Goal: Task Accomplishment & Management: Manage account settings

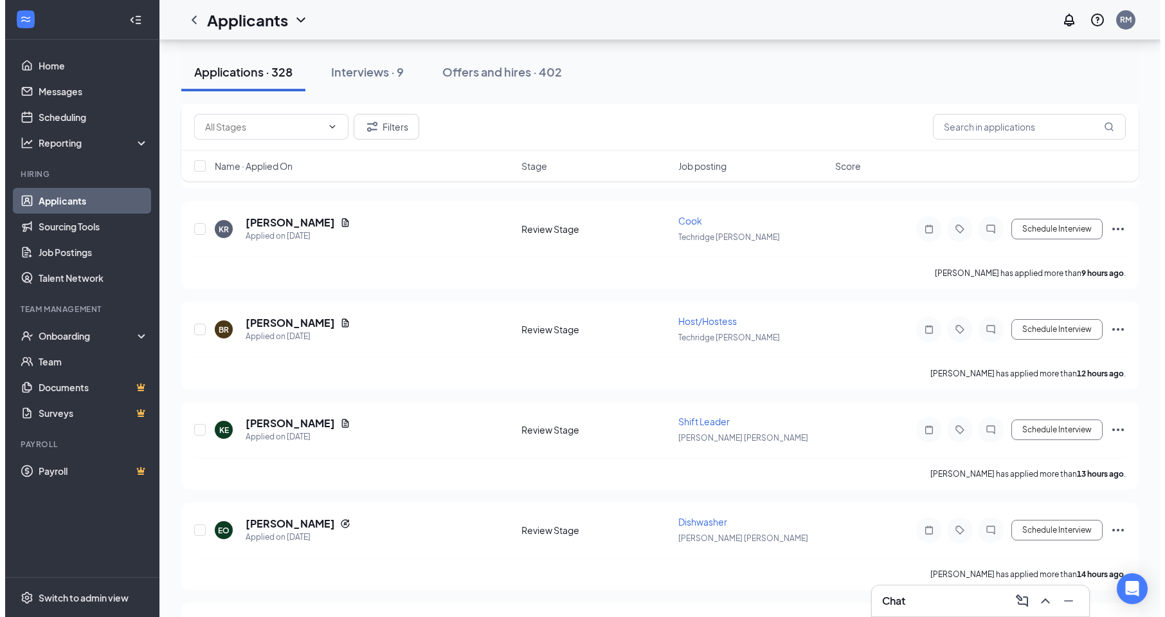
scroll to position [450, 0]
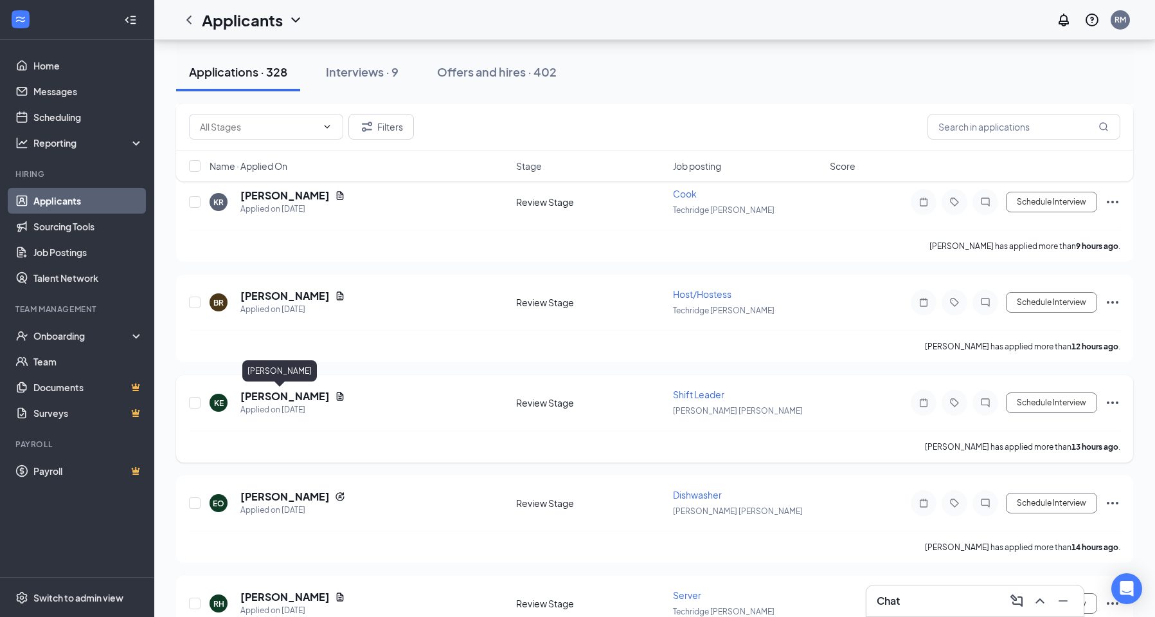
click at [260, 396] on h5 "[PERSON_NAME]" at bounding box center [284, 396] width 89 height 14
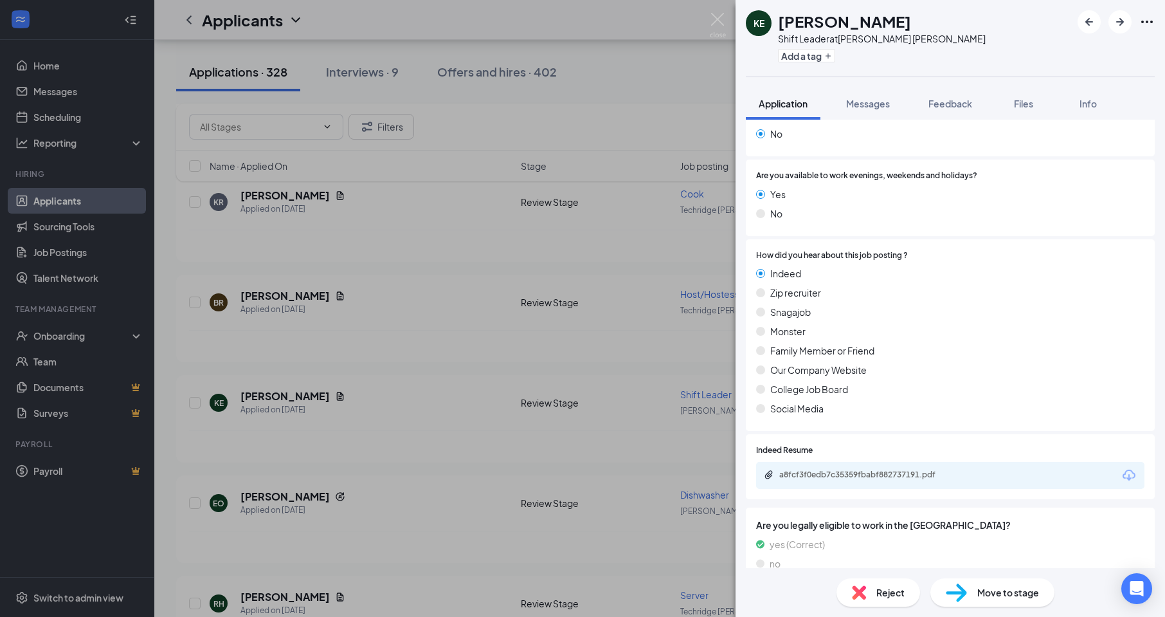
scroll to position [473, 0]
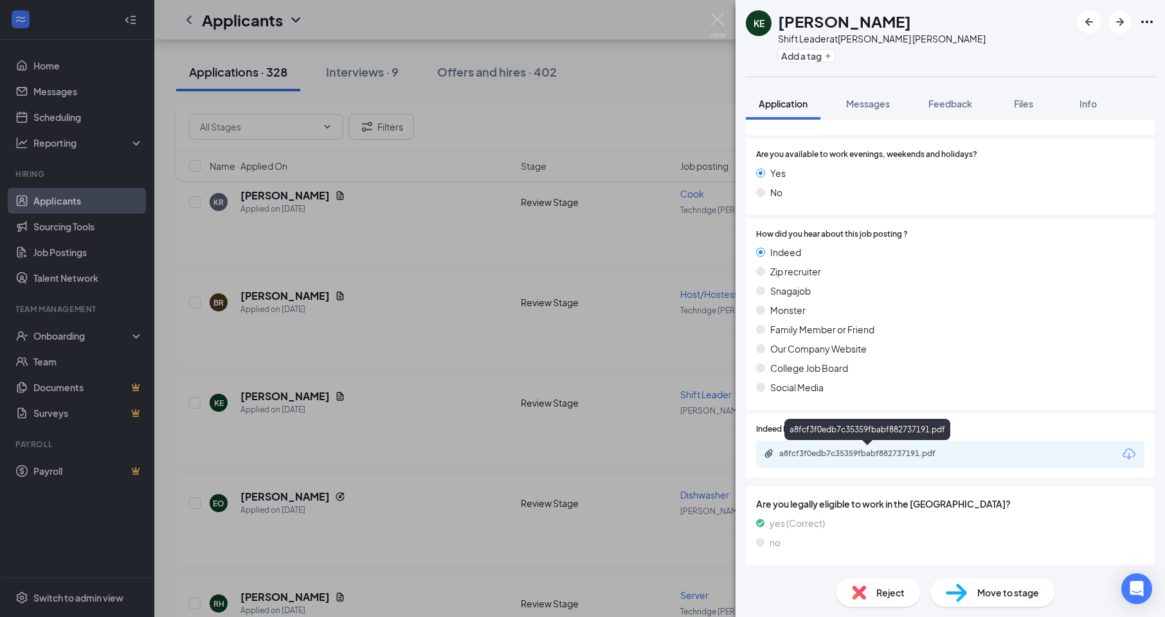
click at [881, 455] on div "a8fcf3f0edb7c35359fbabf882737191.pdf" at bounding box center [869, 453] width 180 height 10
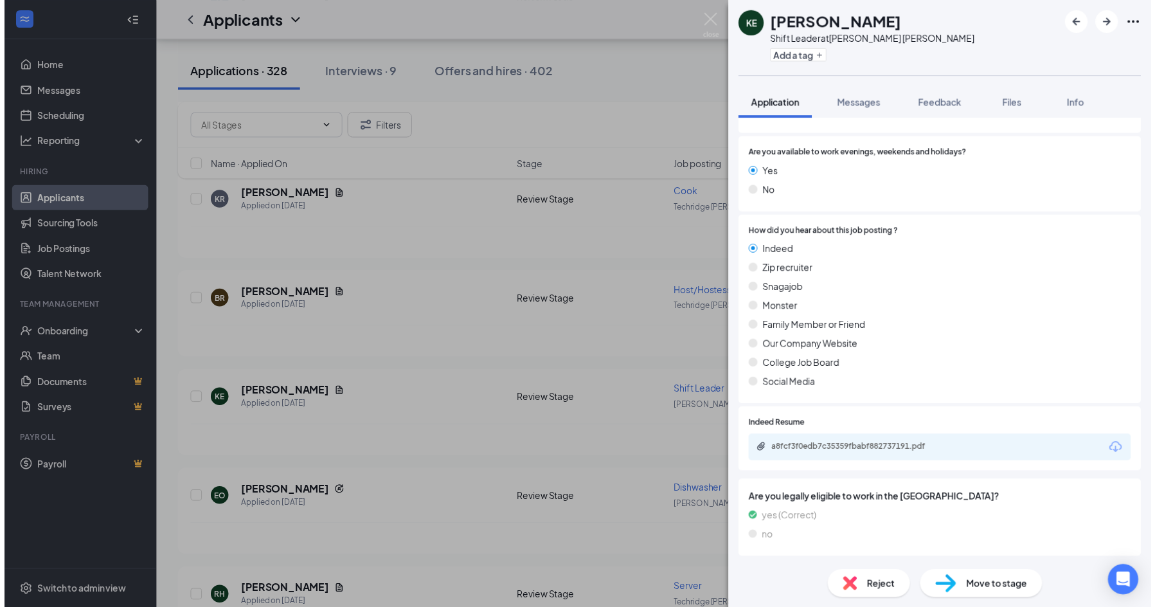
scroll to position [469, 0]
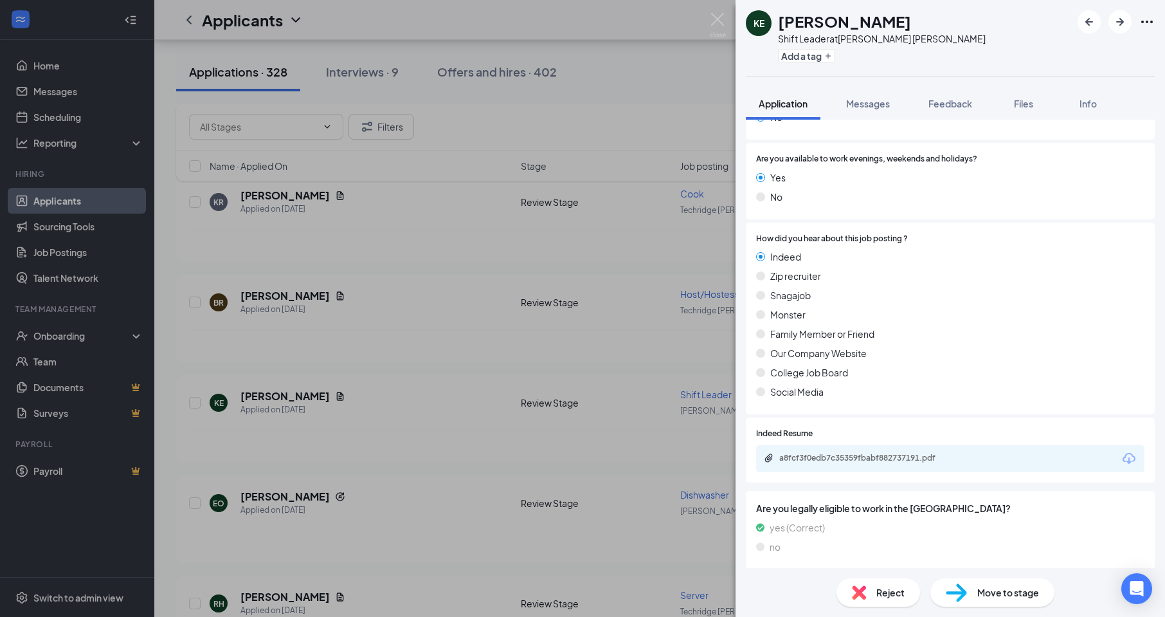
click at [726, 13] on div "KE [PERSON_NAME] Shift Leader at [PERSON_NAME] [PERSON_NAME] Add a tag Applicat…" at bounding box center [582, 308] width 1165 height 617
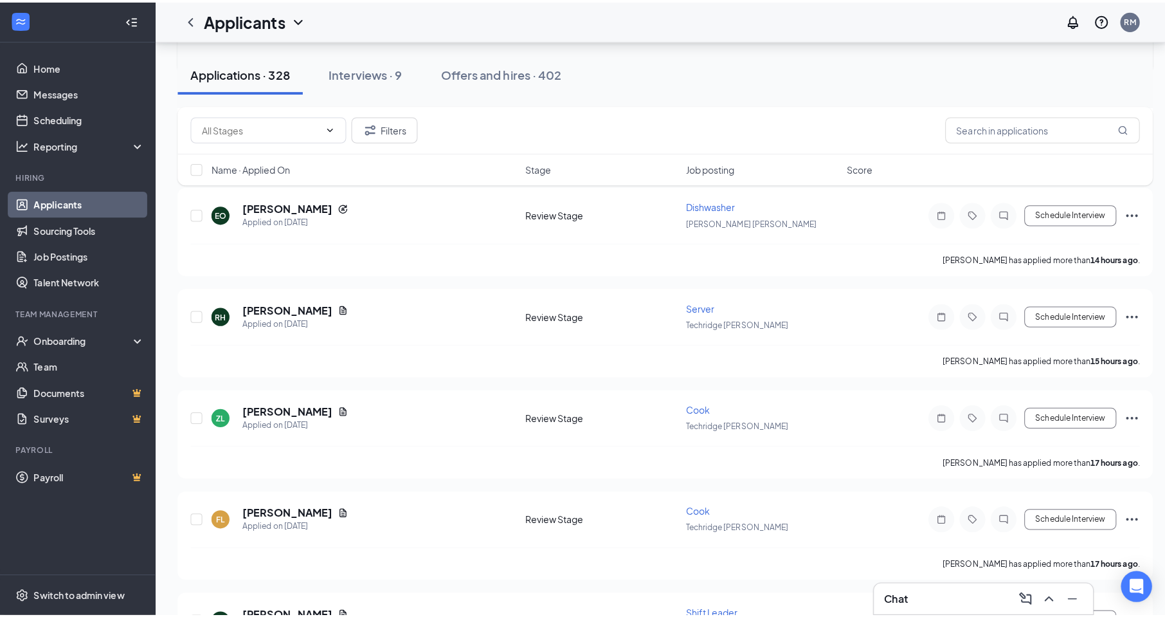
scroll to position [772, 0]
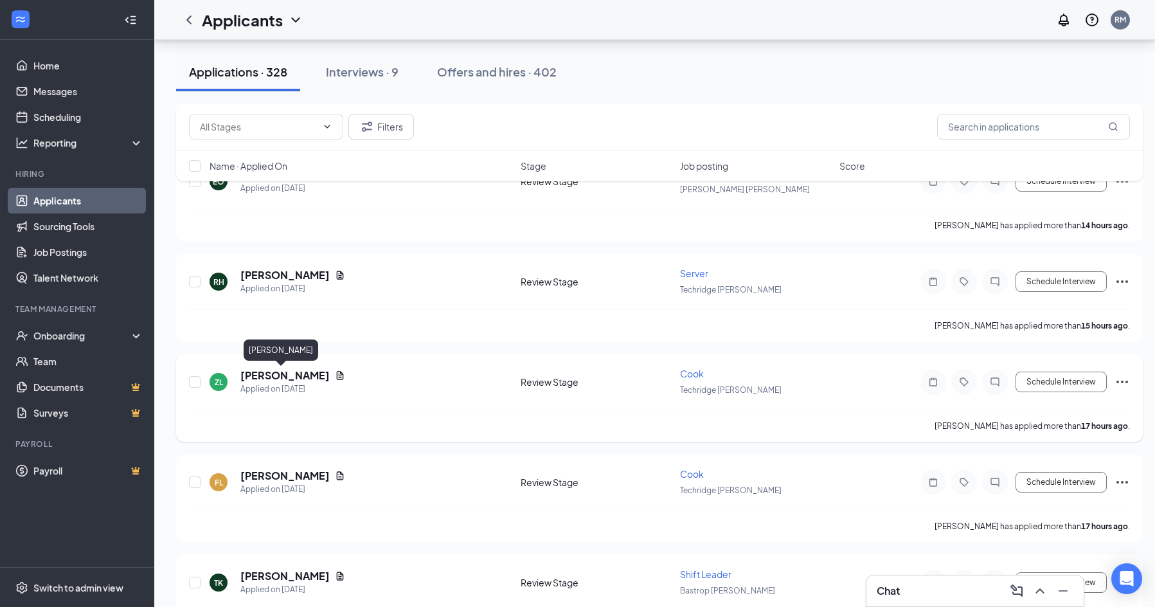
click at [289, 373] on h5 "[PERSON_NAME]" at bounding box center [284, 375] width 89 height 14
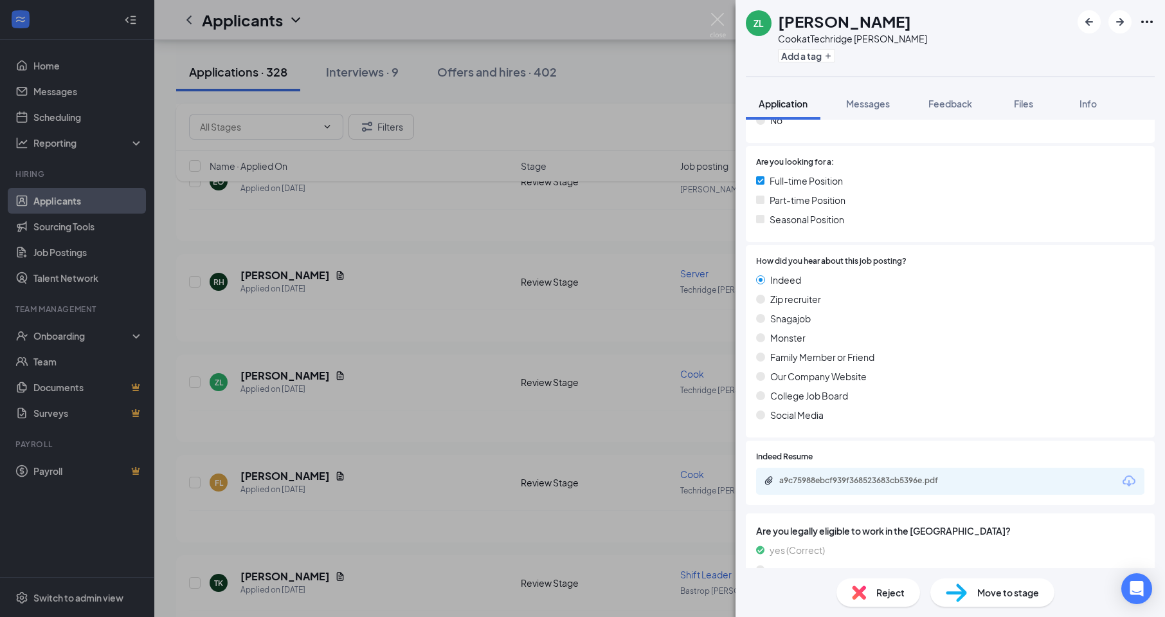
scroll to position [320, 0]
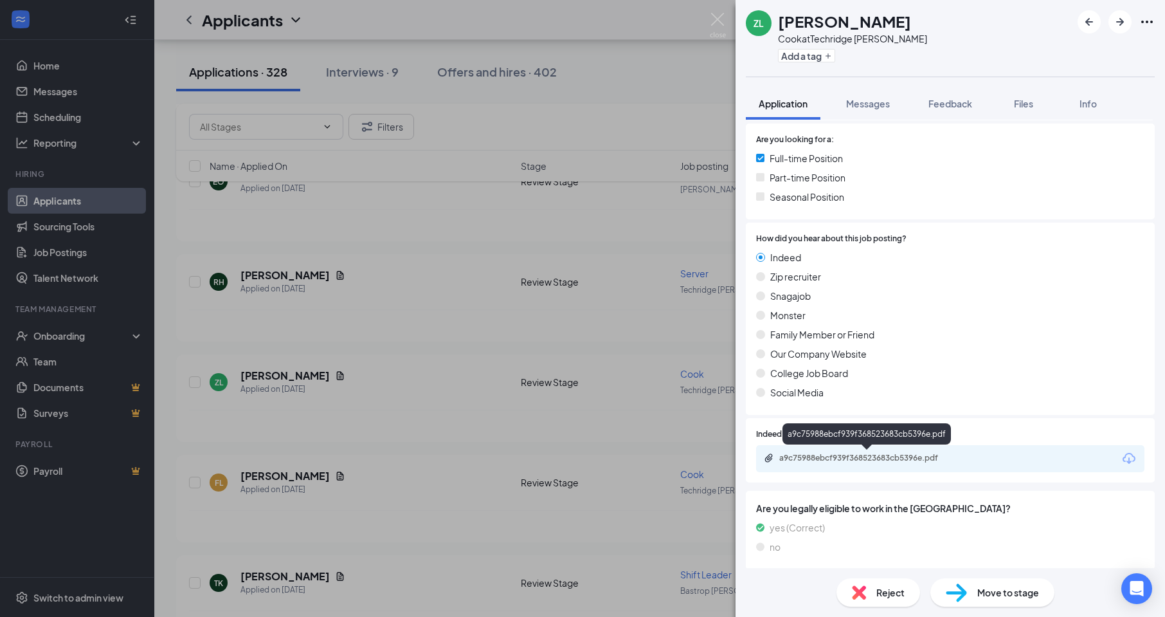
click at [896, 457] on div "a9c75988ebcf939f368523683cb5396e.pdf" at bounding box center [869, 458] width 180 height 10
click at [720, 21] on img at bounding box center [718, 25] width 16 height 25
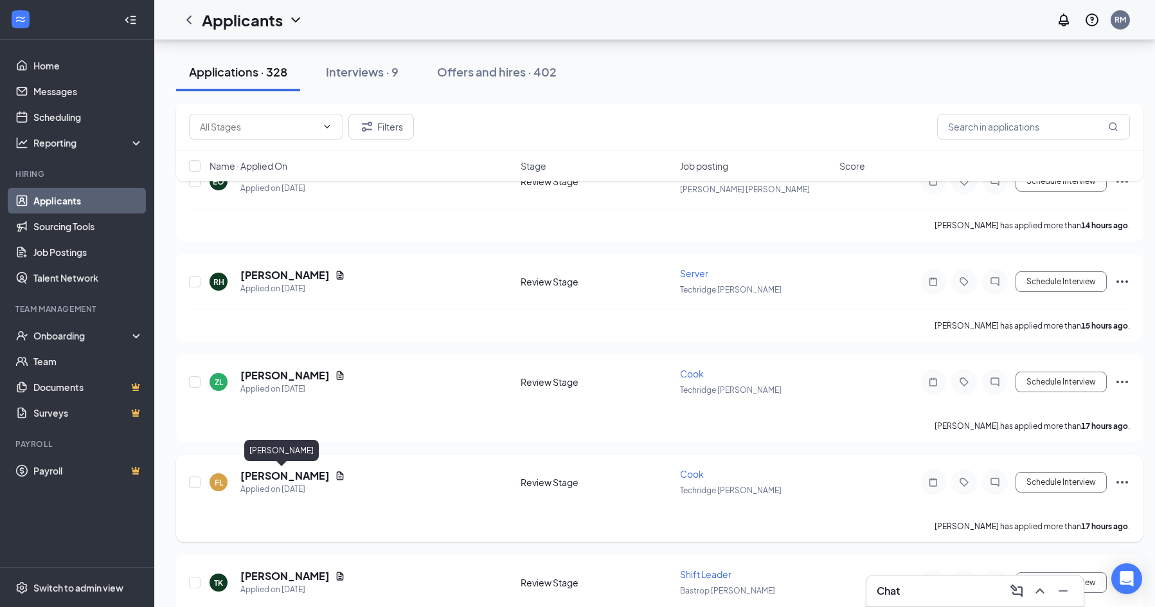
click at [276, 477] on h5 "[PERSON_NAME]" at bounding box center [284, 476] width 89 height 14
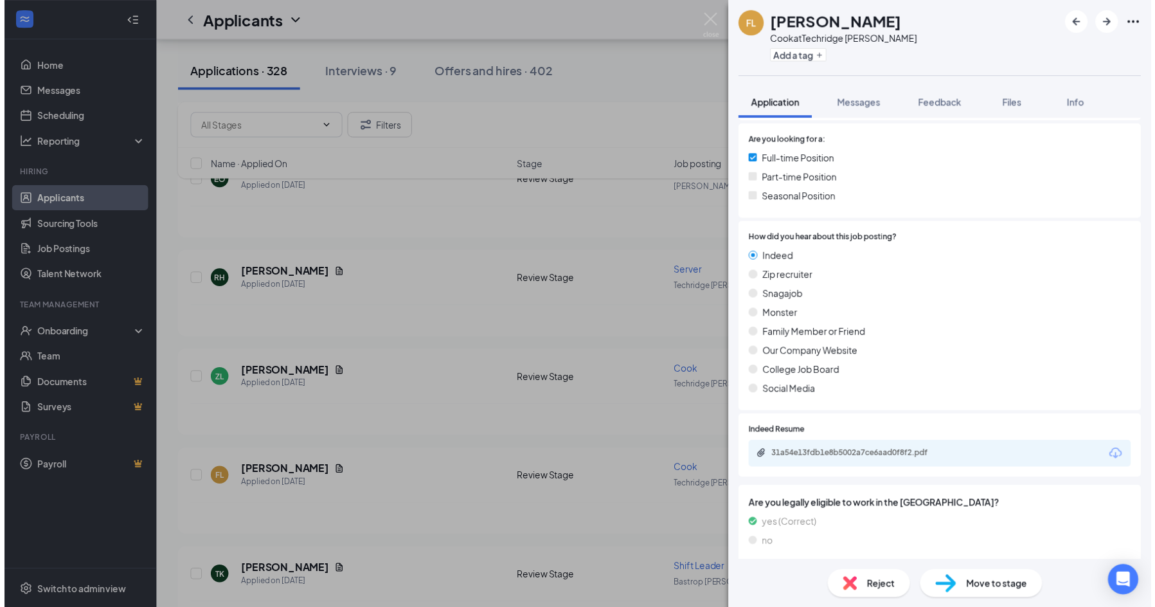
scroll to position [320, 0]
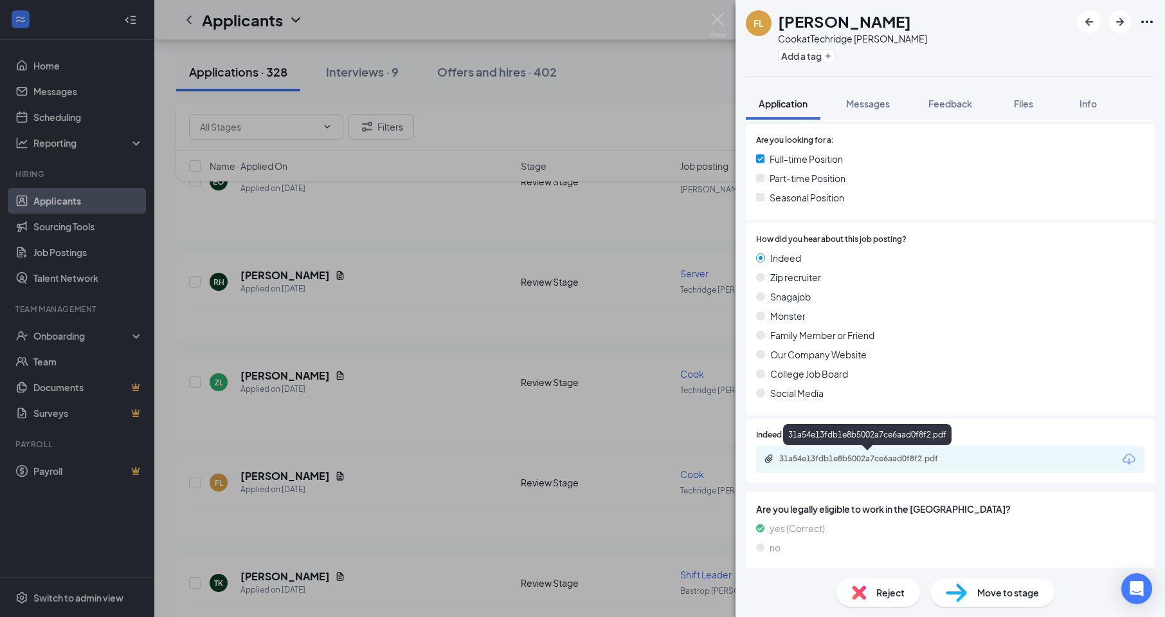
click at [909, 456] on div "31a54e13fdb1e8b5002a7ce6aad0f8f2.pdf" at bounding box center [869, 458] width 180 height 10
click at [717, 17] on img at bounding box center [718, 25] width 16 height 25
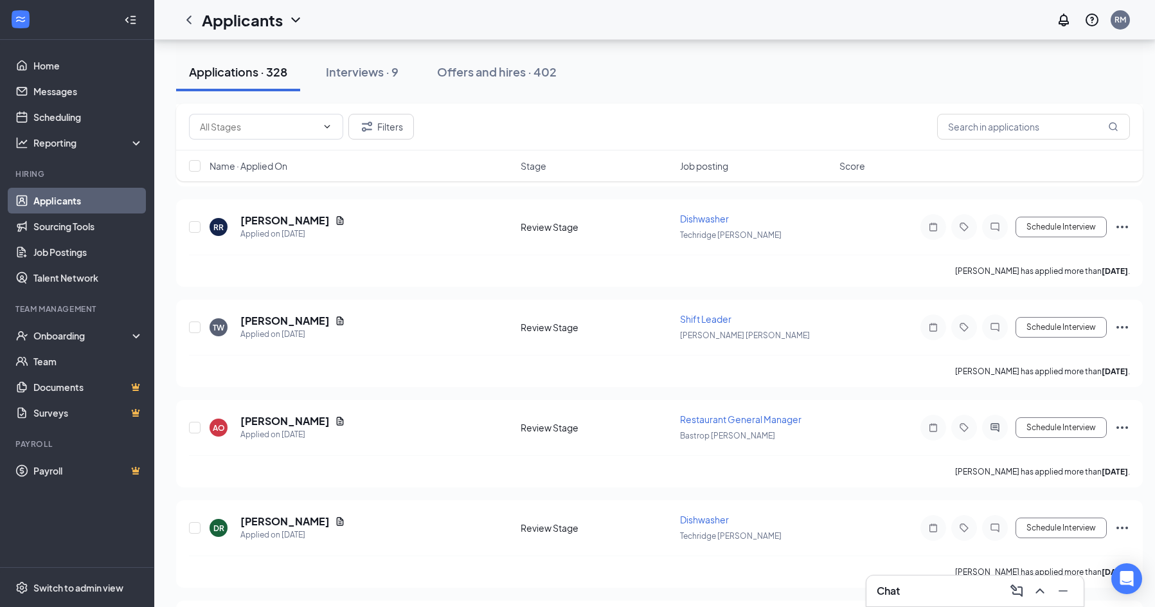
scroll to position [1736, 0]
